Goal: Task Accomplishment & Management: Use online tool/utility

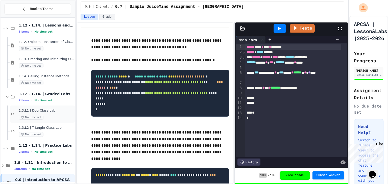
scroll to position [40, 0]
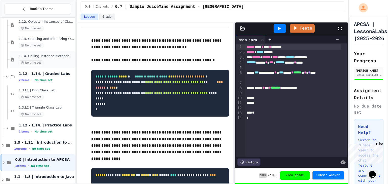
click at [47, 60] on div "No time set" at bounding box center [46, 62] width 55 height 5
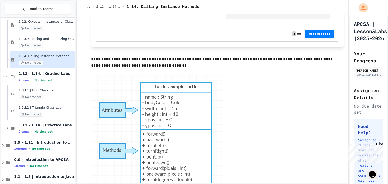
scroll to position [1619, 0]
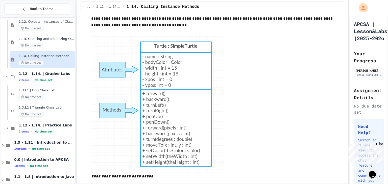
drag, startPoint x: 141, startPoint y: 62, endPoint x: 172, endPoint y: 158, distance: 101.4
click at [172, 158] on img at bounding box center [157, 104] width 132 height 138
drag, startPoint x: 201, startPoint y: 163, endPoint x: 149, endPoint y: 137, distance: 57.6
click at [149, 137] on img at bounding box center [157, 104] width 132 height 138
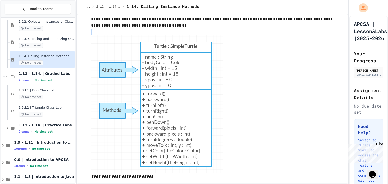
drag, startPoint x: 149, startPoint y: 112, endPoint x: 164, endPoint y: 111, distance: 14.9
click at [158, 112] on img at bounding box center [157, 104] width 132 height 138
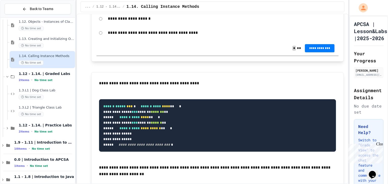
scroll to position [4932, 0]
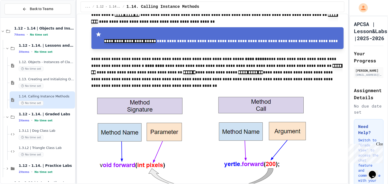
scroll to position [1252, 0]
